Goal: Share content: Share content

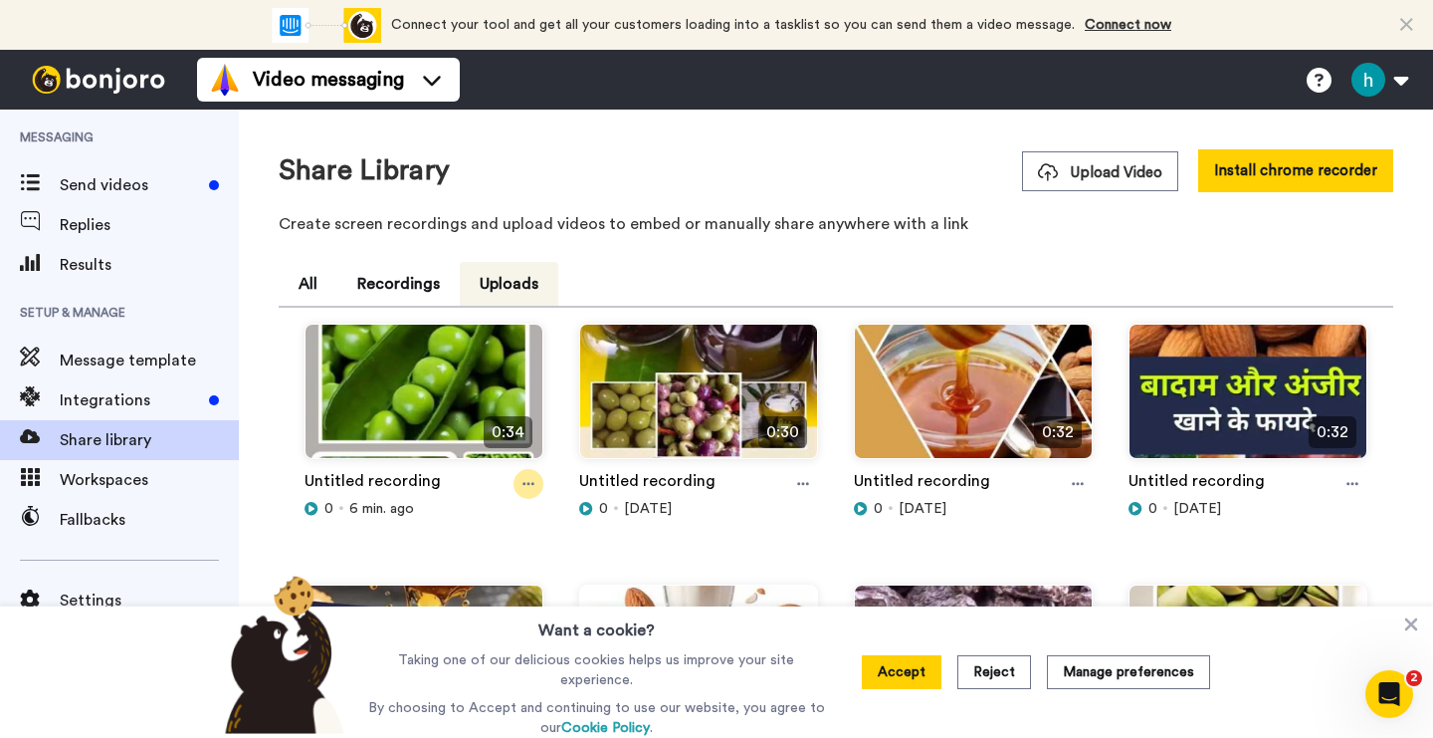
click at [539, 485] on div at bounding box center [529, 484] width 30 height 30
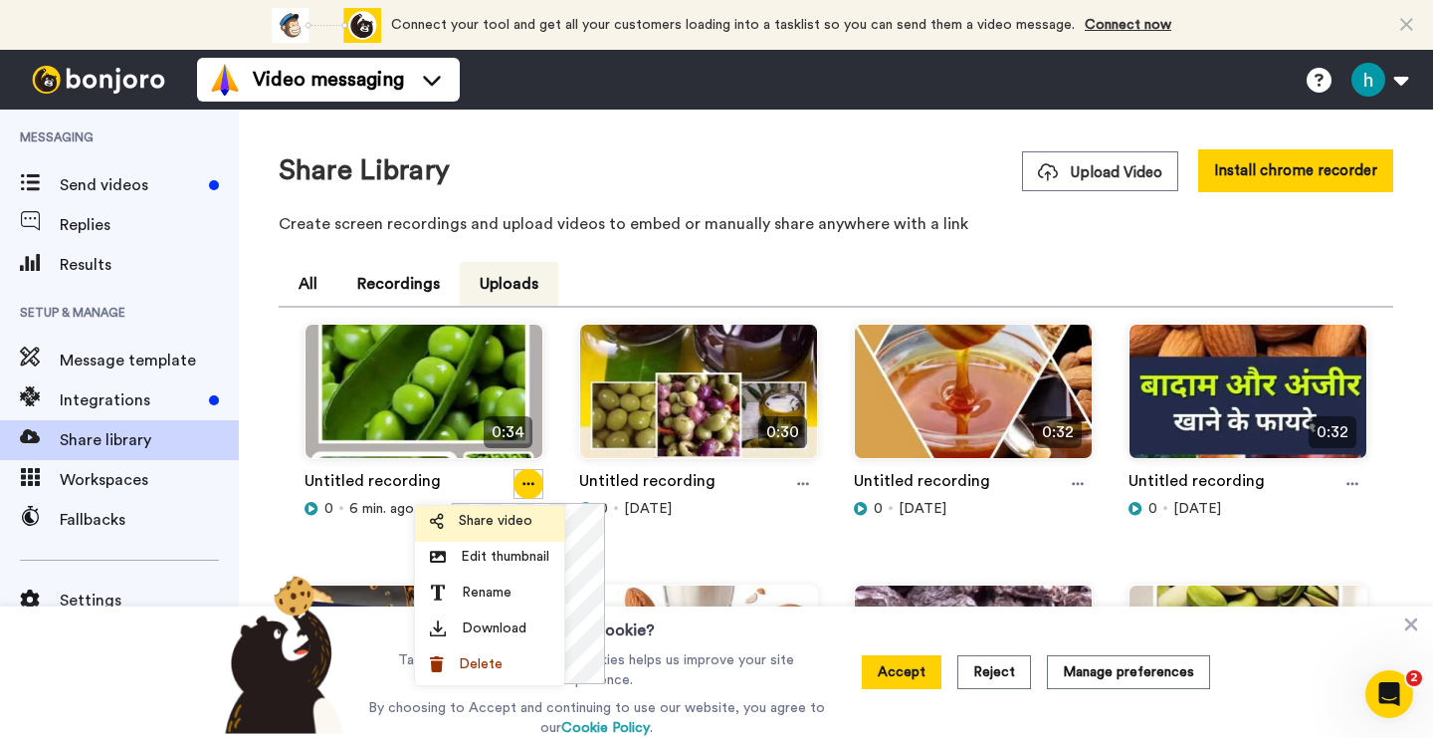
click at [505, 518] on span "Share video" at bounding box center [496, 521] width 74 height 20
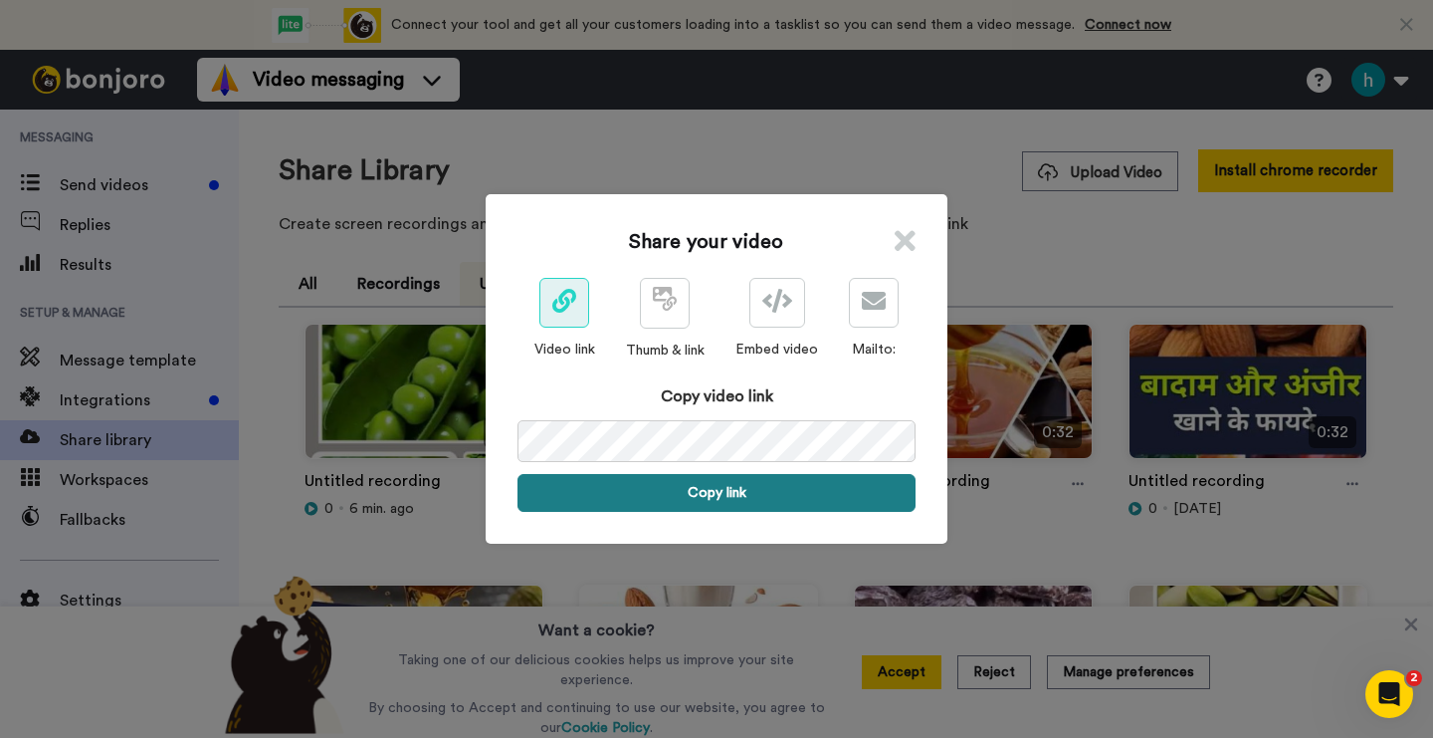
click at [722, 496] on button "Copy link" at bounding box center [717, 493] width 398 height 38
